Goal: Navigation & Orientation: Find specific page/section

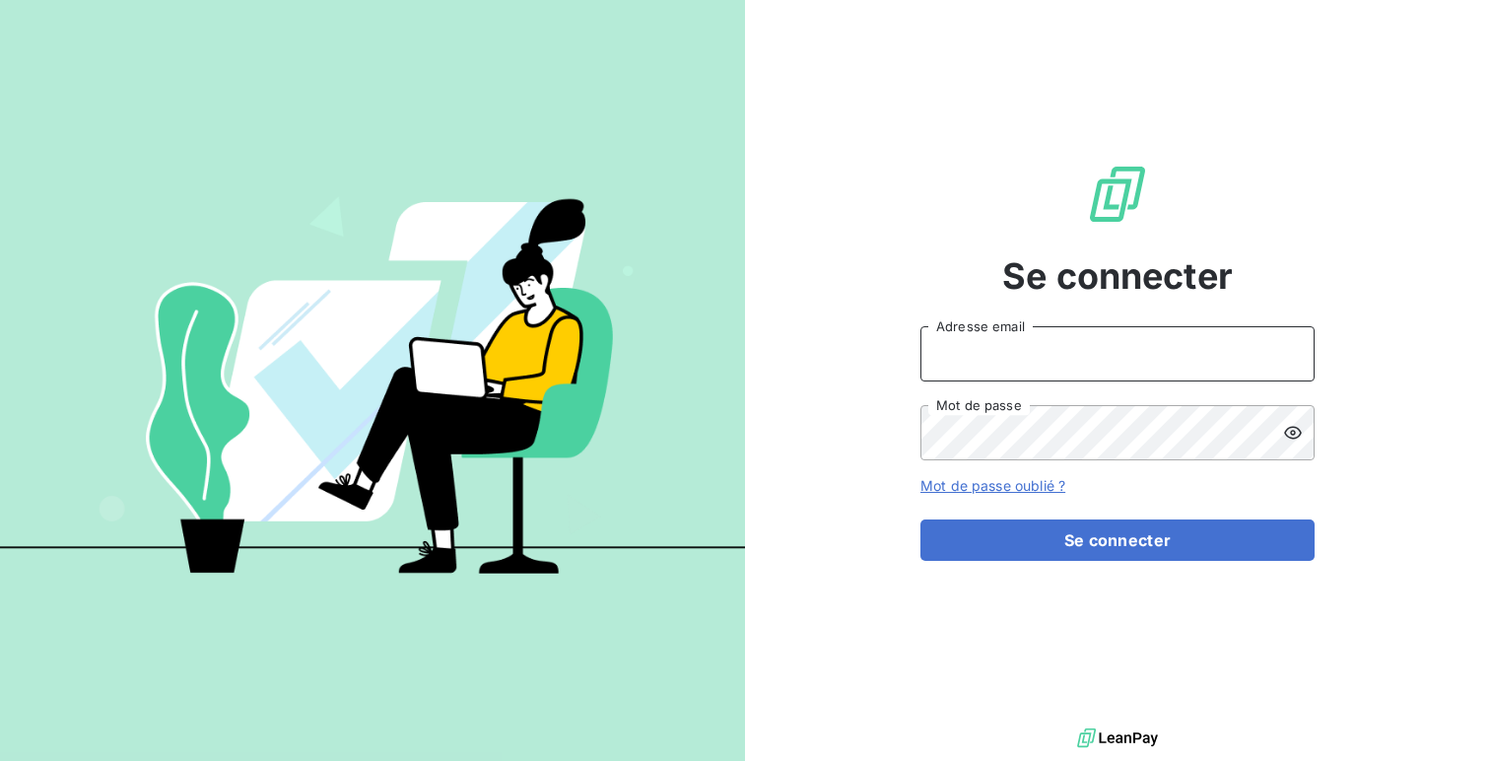
click at [1004, 358] on input "Adresse email" at bounding box center [1117, 353] width 394 height 55
type input "admin@exquado"
click at [920, 519] on button "Se connecter" at bounding box center [1117, 539] width 394 height 41
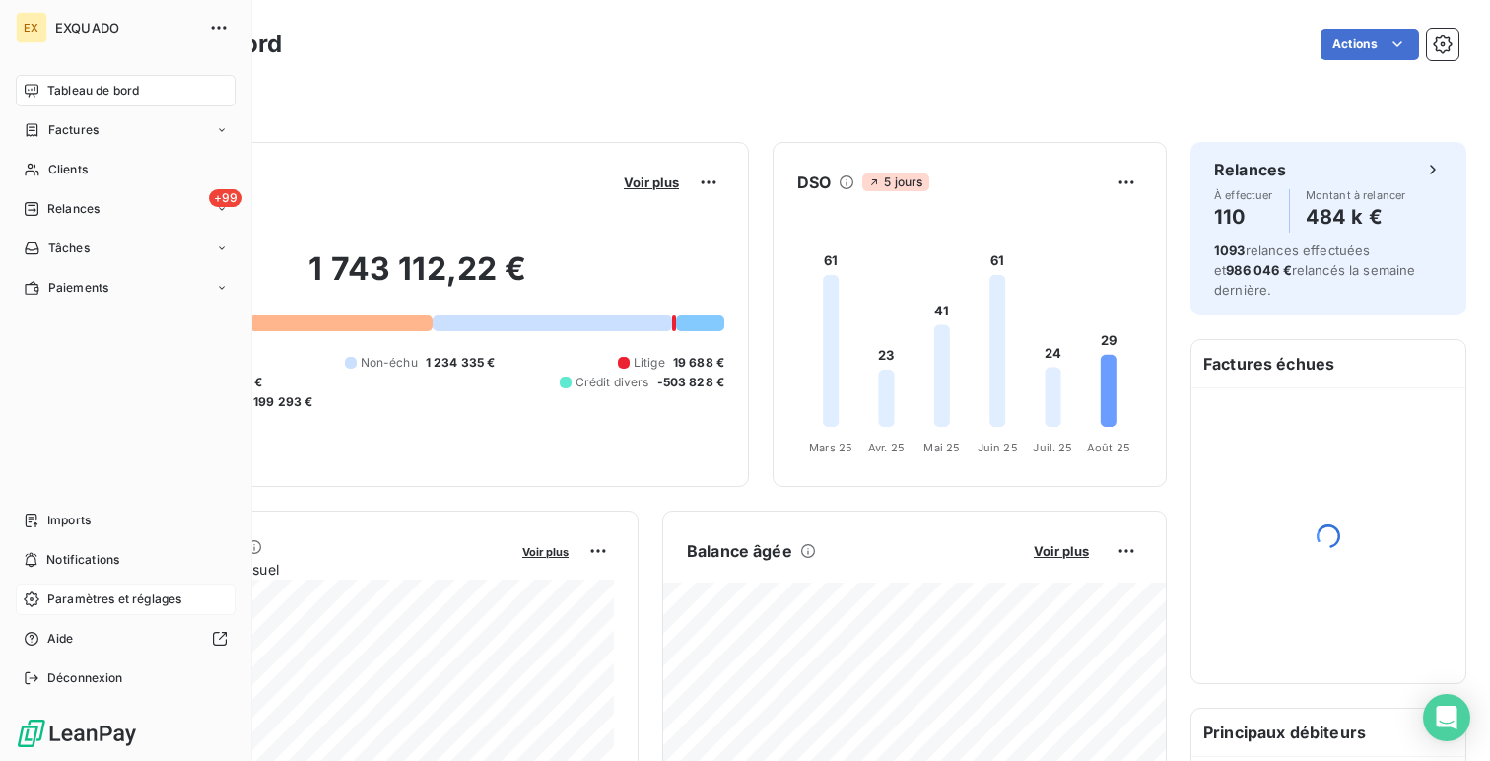
click at [89, 592] on span "Paramètres et réglages" at bounding box center [114, 599] width 134 height 18
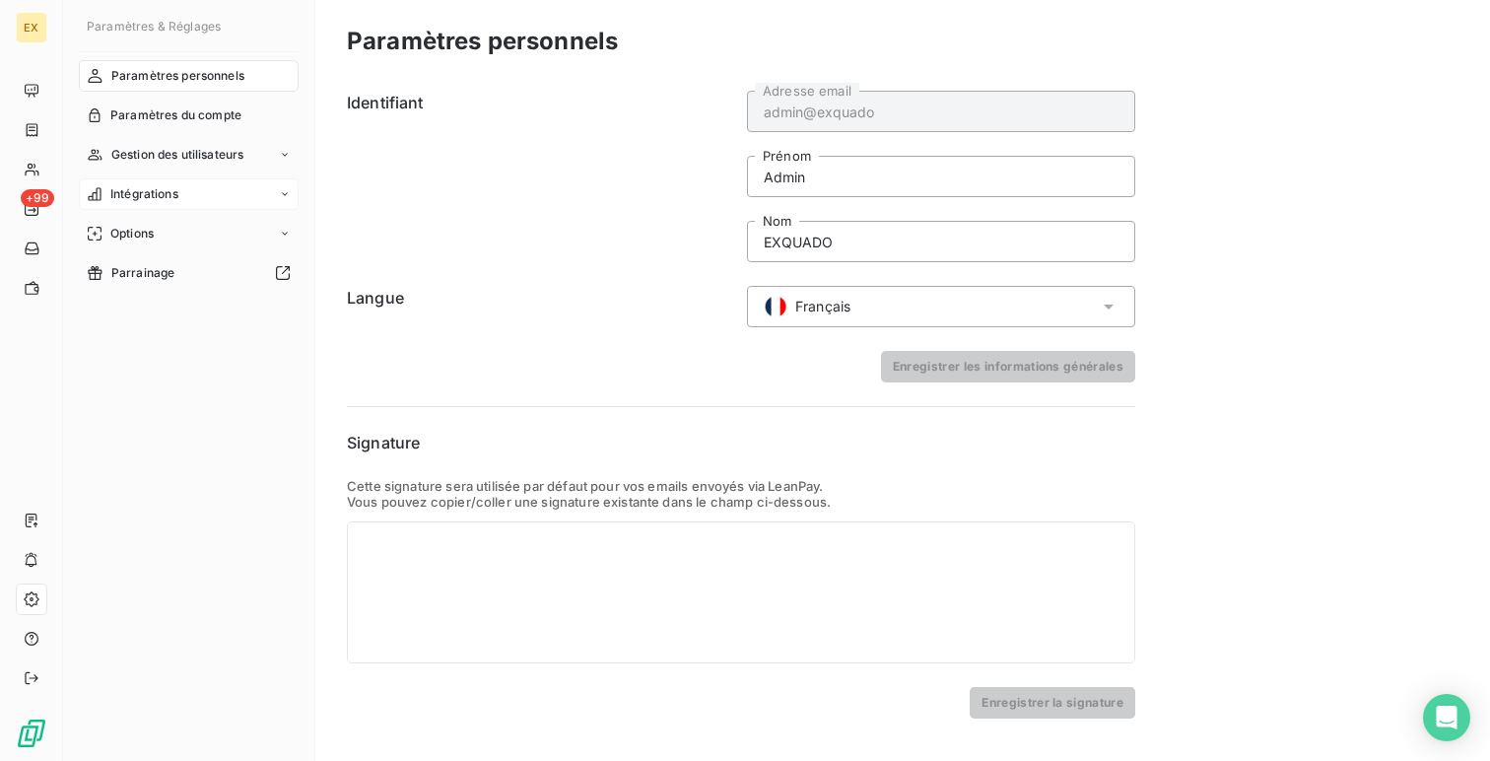
click at [158, 199] on span "Intégrations" at bounding box center [144, 194] width 68 height 18
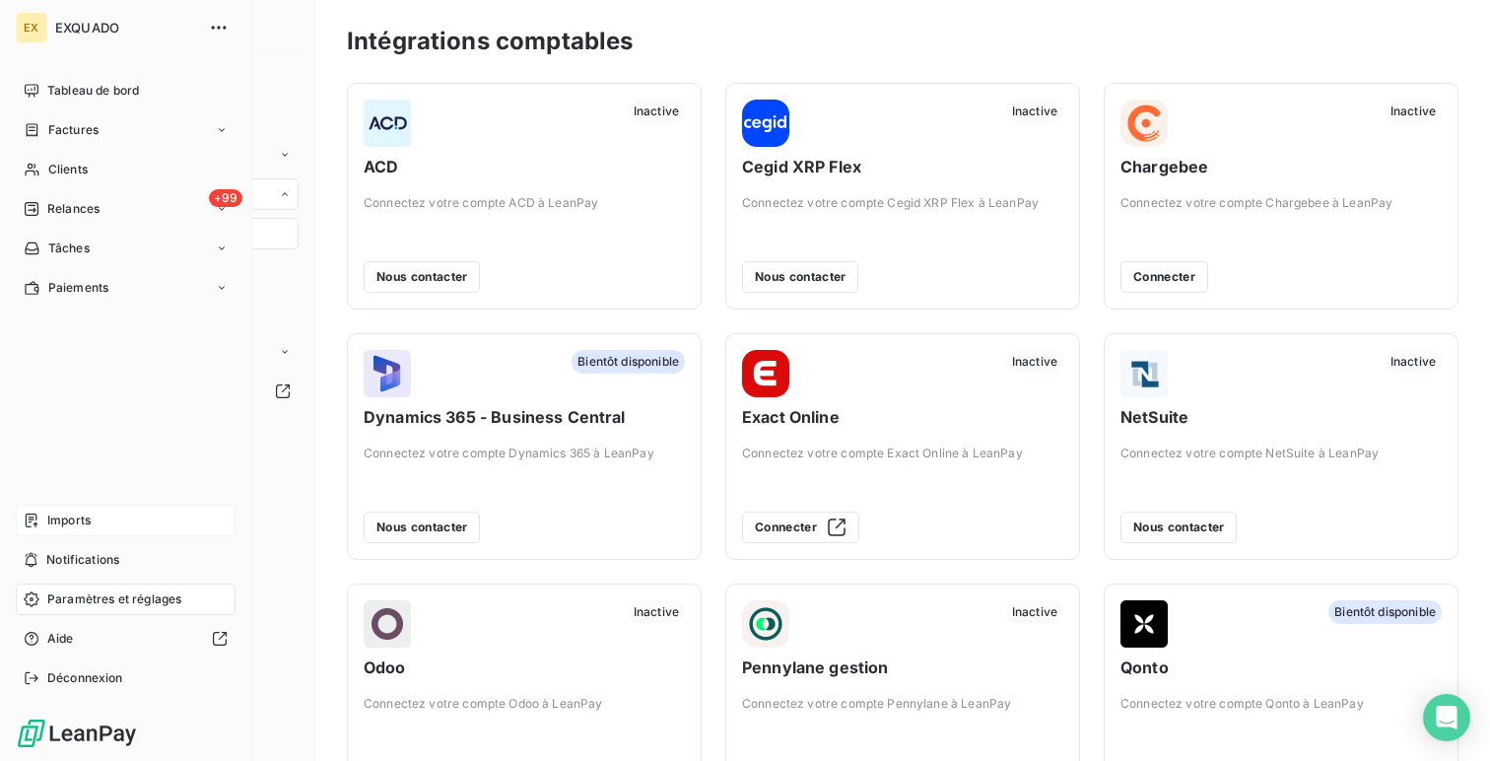
click at [137, 529] on div "Imports" at bounding box center [126, 521] width 220 height 32
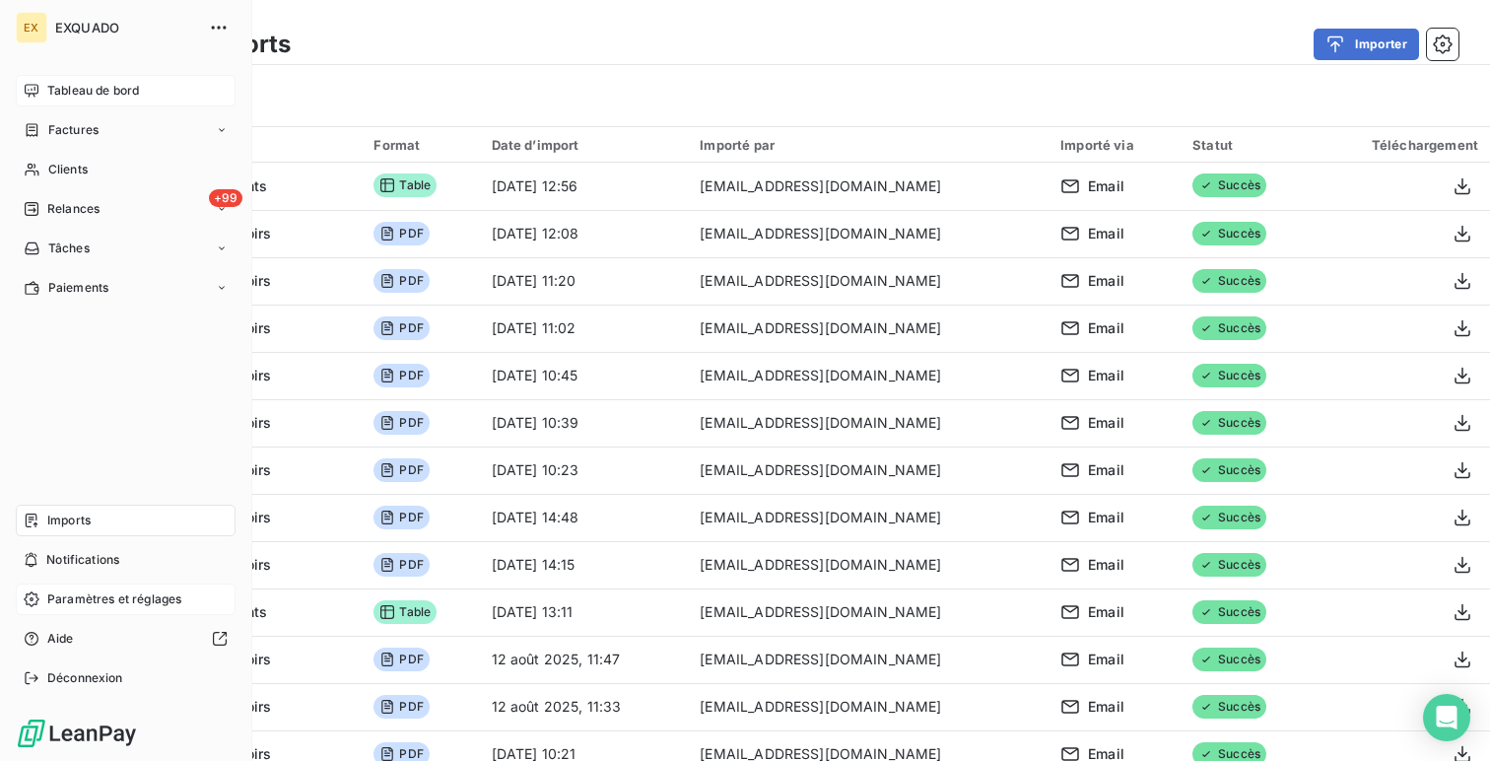
click at [51, 86] on span "Tableau de bord" at bounding box center [93, 91] width 92 height 18
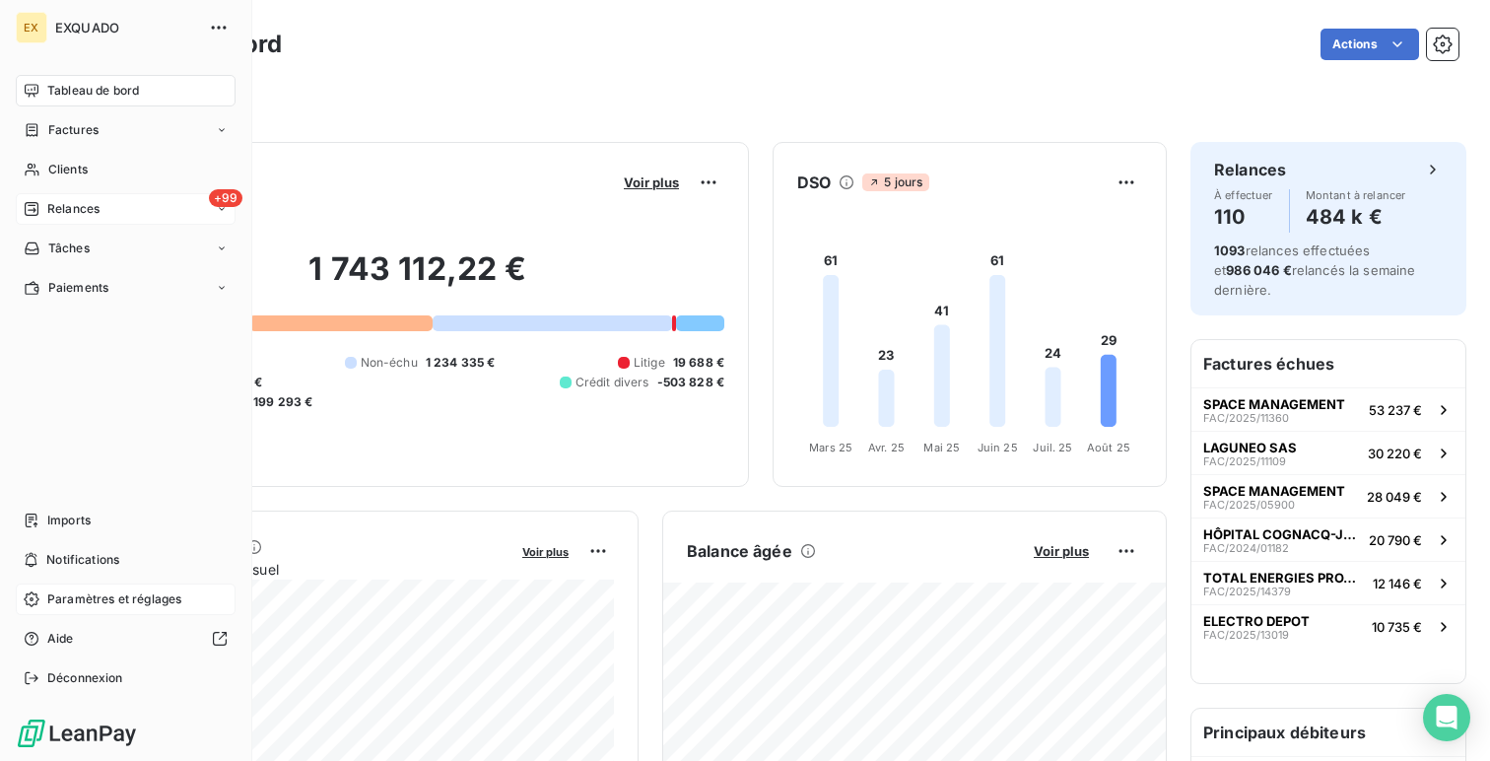
click at [95, 203] on span "Relances" at bounding box center [73, 209] width 52 height 18
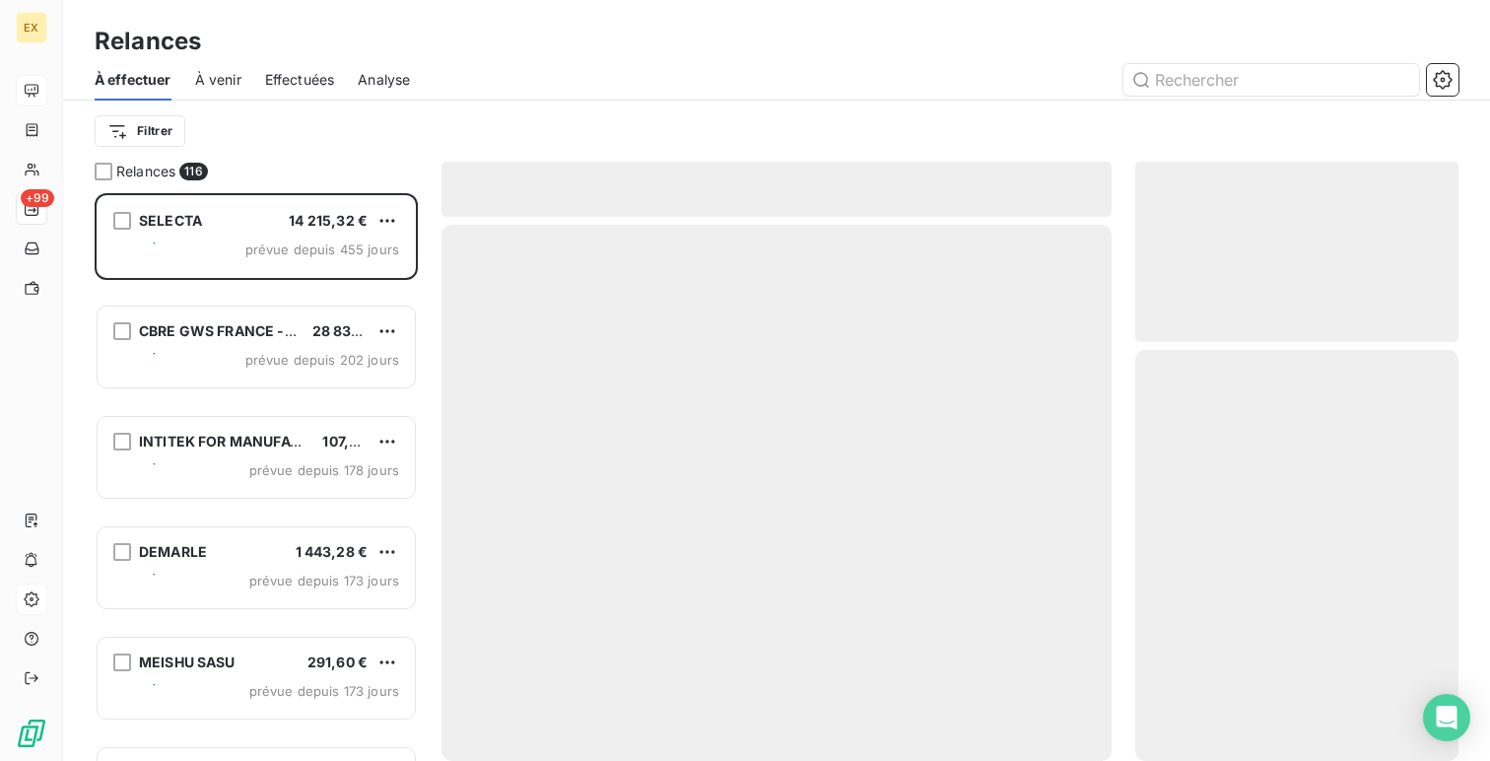
scroll to position [568, 323]
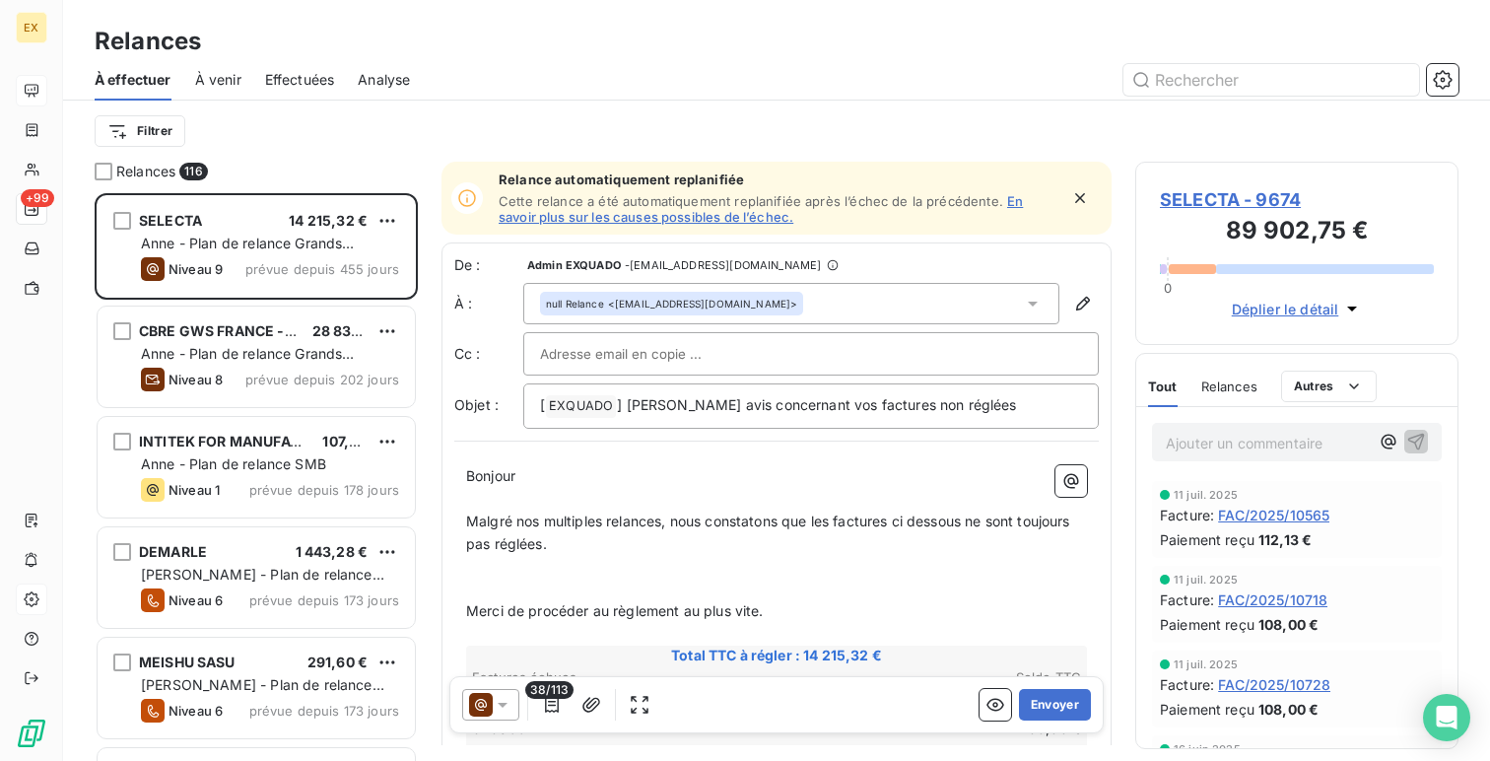
click at [308, 72] on span "Effectuées" at bounding box center [300, 80] width 70 height 20
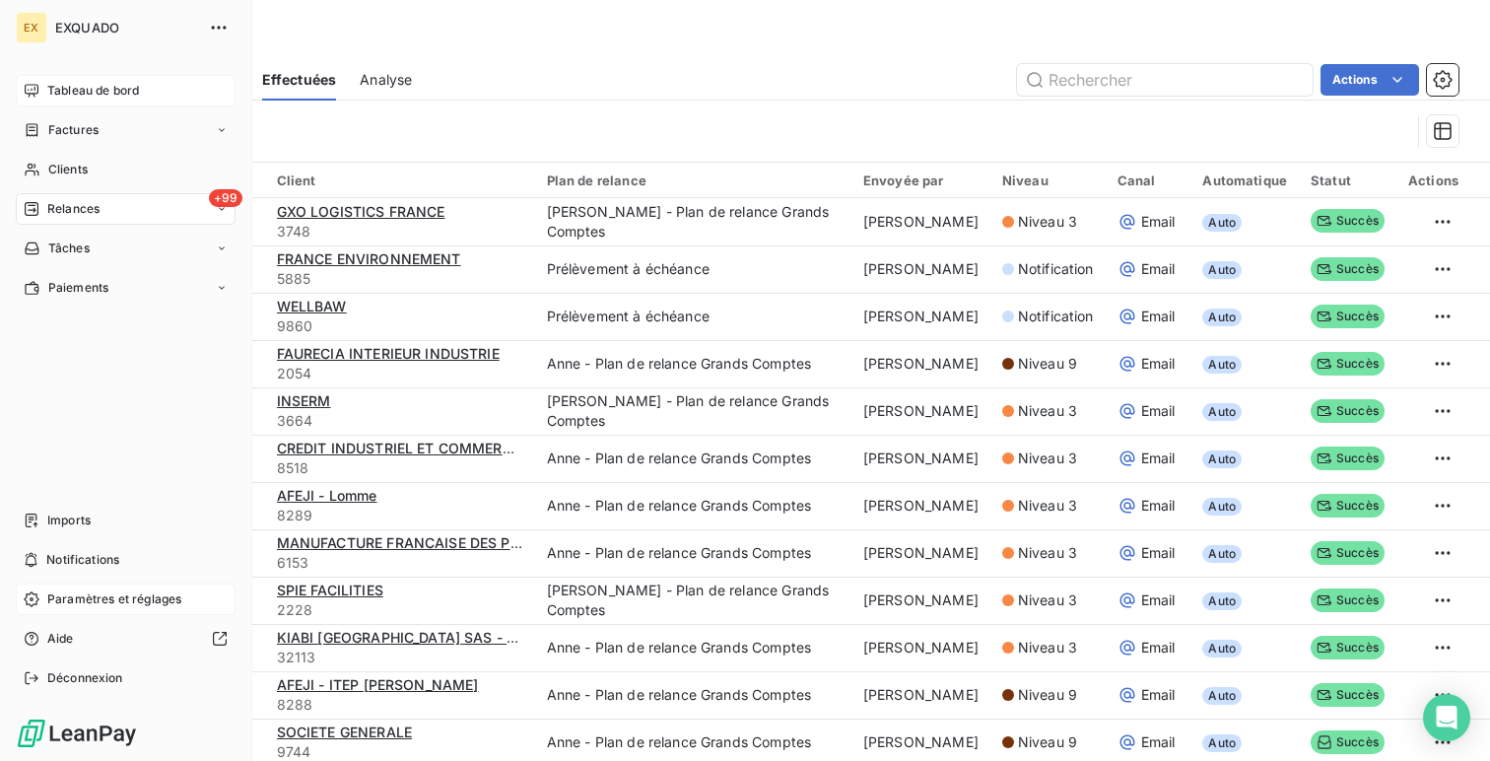
click at [67, 82] on span "Tableau de bord" at bounding box center [93, 91] width 92 height 18
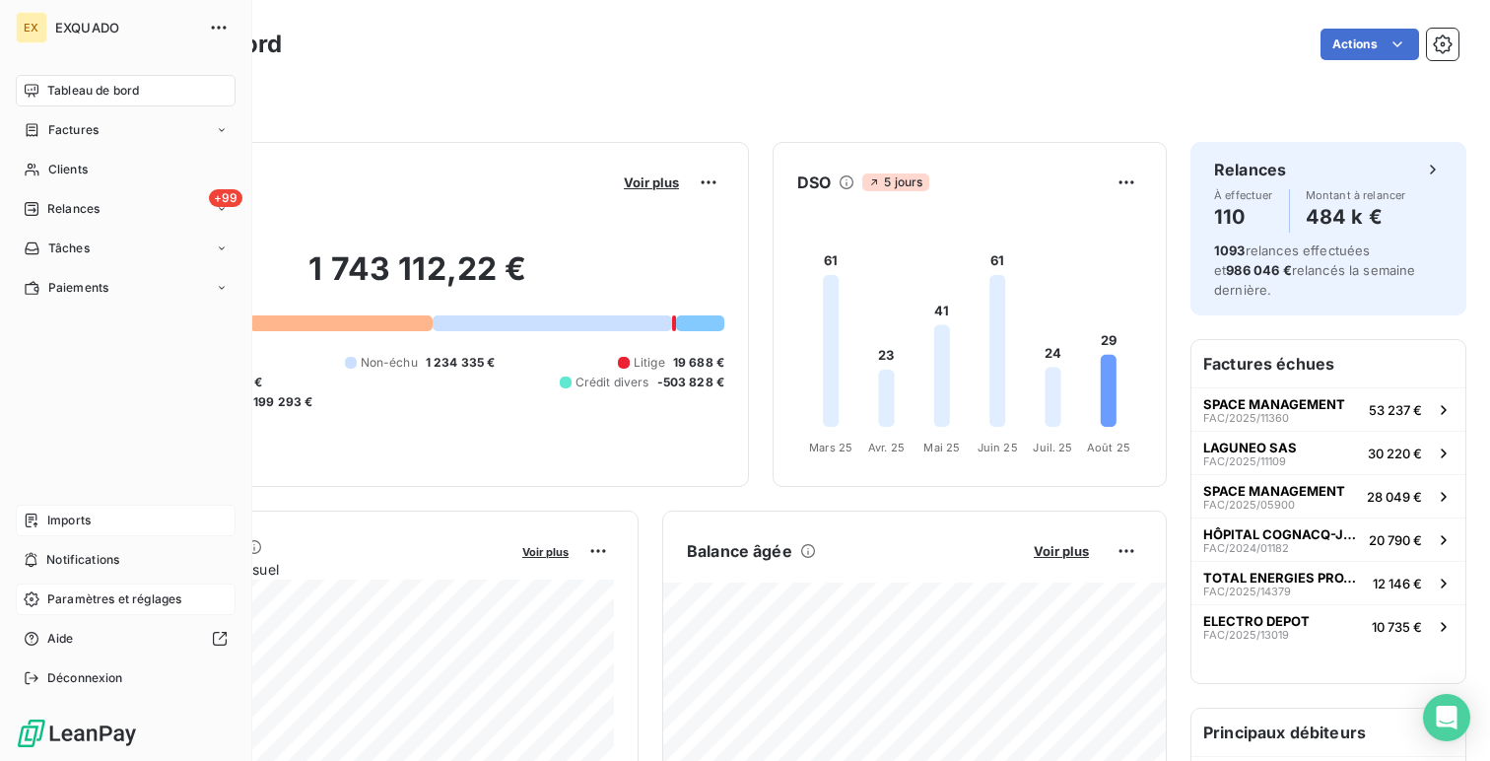
click at [28, 523] on icon at bounding box center [32, 520] width 16 height 16
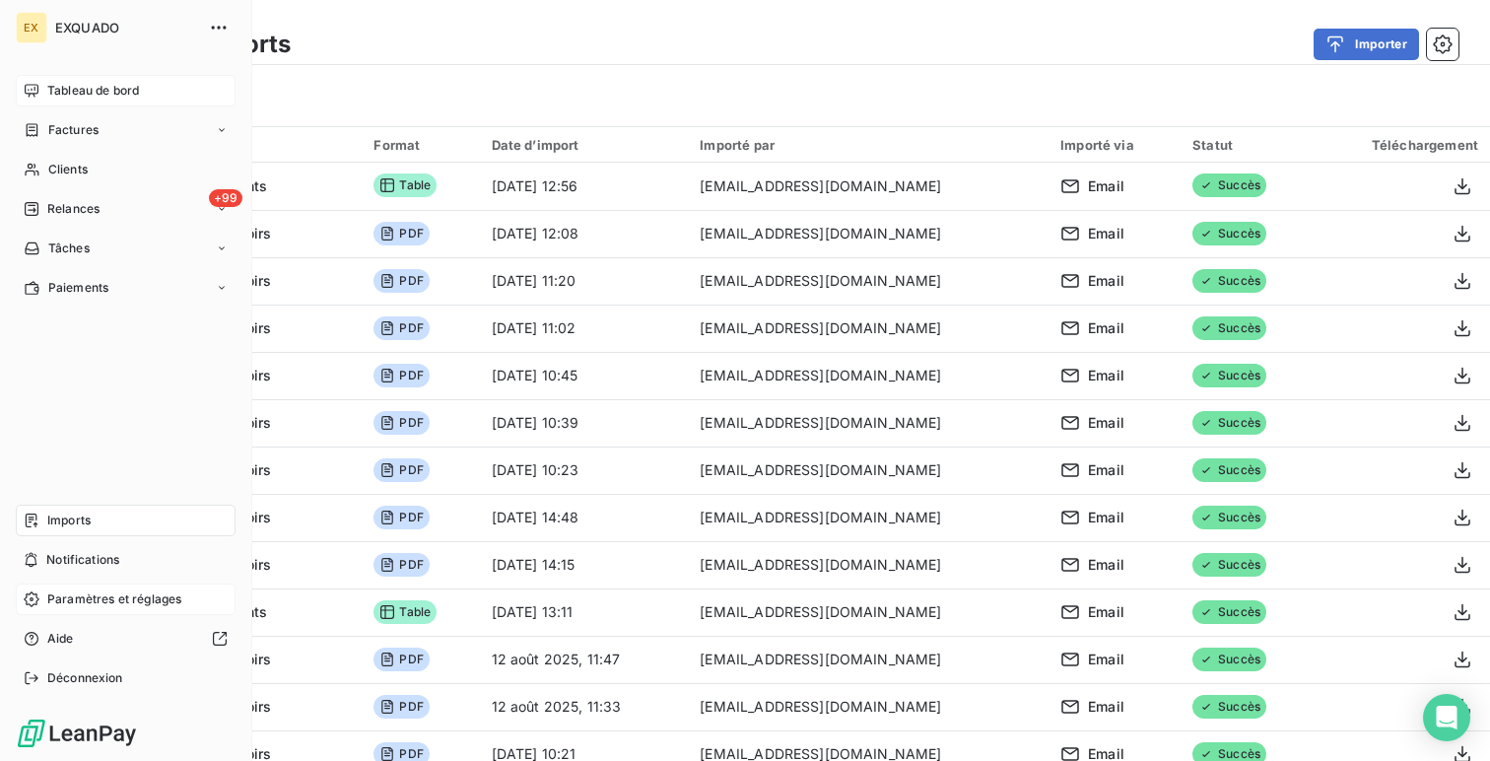
click at [48, 91] on span "Tableau de bord" at bounding box center [93, 91] width 92 height 18
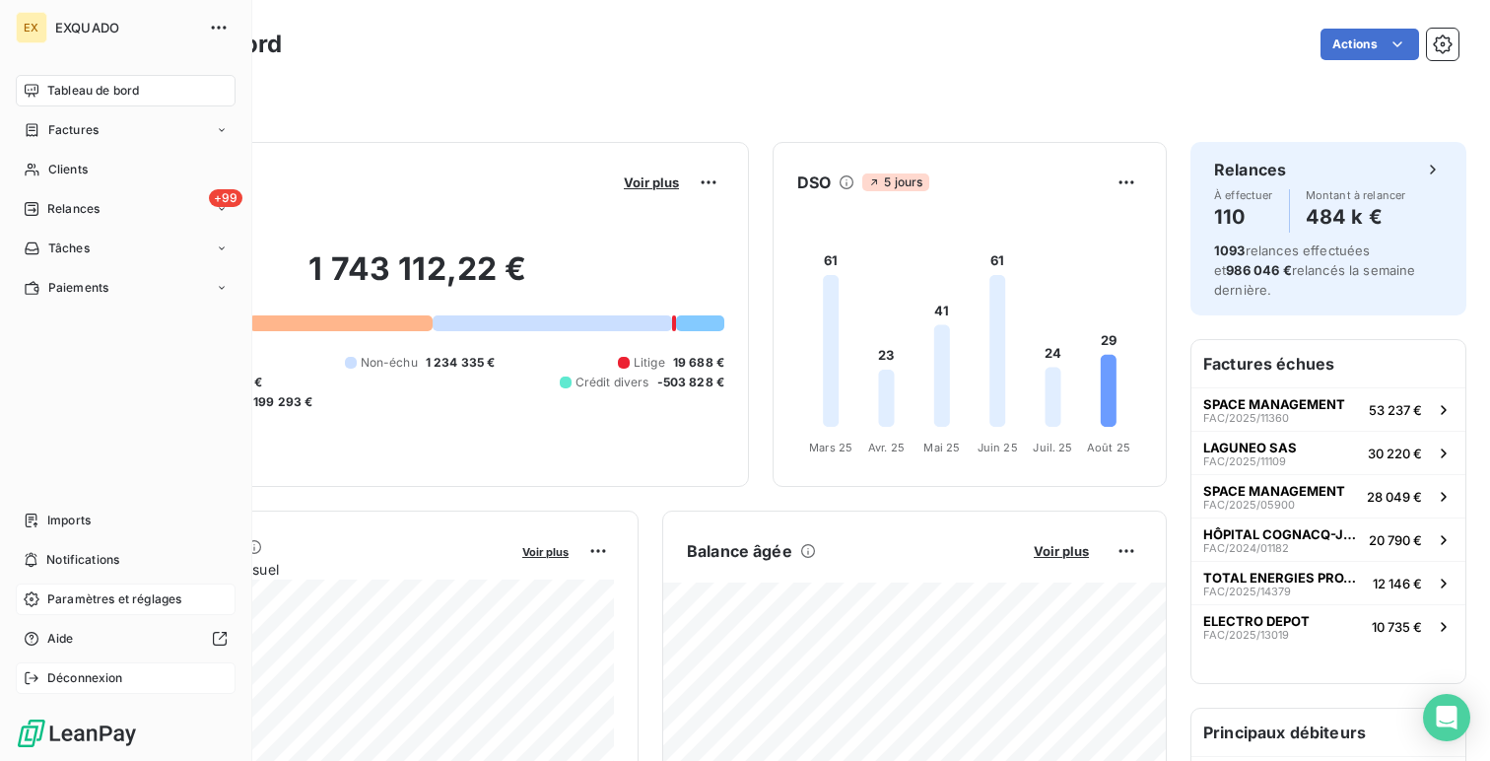
click at [143, 678] on div "Déconnexion" at bounding box center [126, 678] width 220 height 32
